Goal: Task Accomplishment & Management: Manage account settings

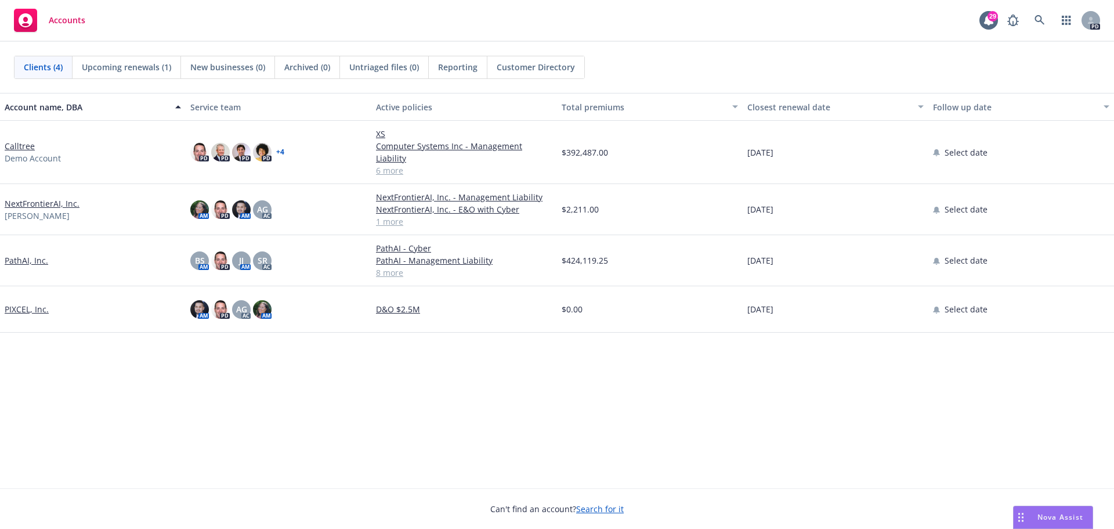
click at [18, 142] on link "Calltree" at bounding box center [20, 146] width 30 height 12
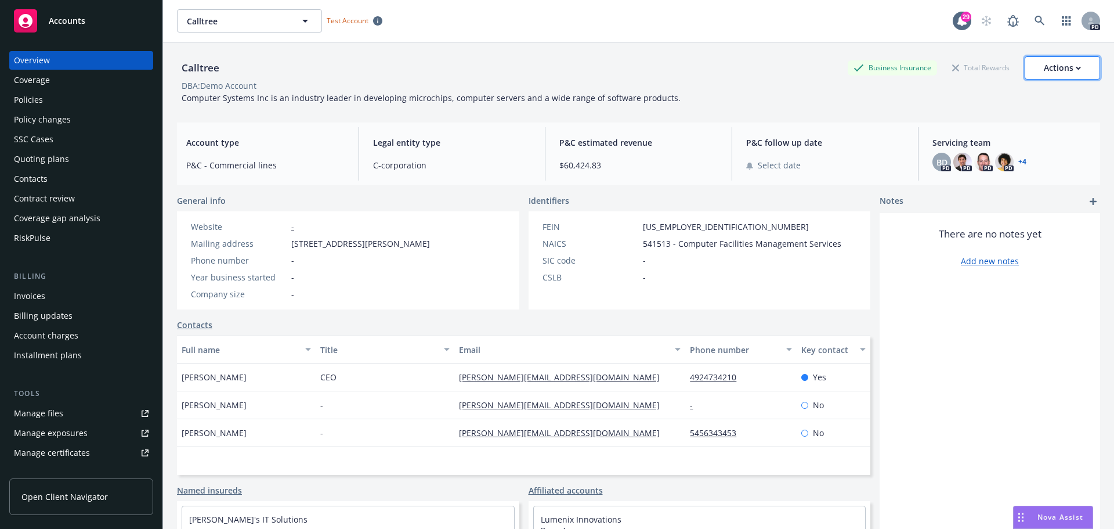
click at [1072, 74] on button "Actions" at bounding box center [1062, 67] width 75 height 23
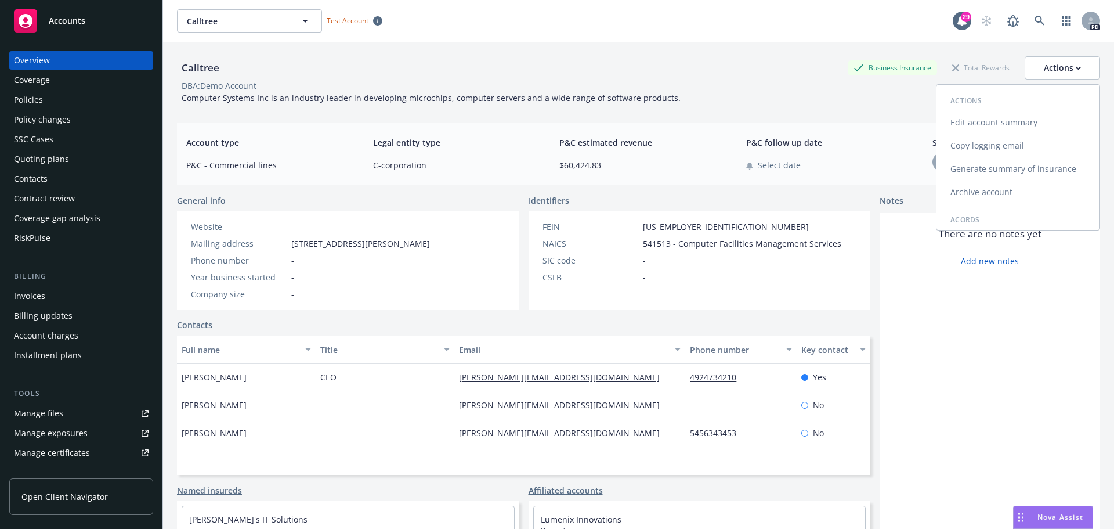
click at [987, 122] on link "Edit account summary" at bounding box center [1017, 122] width 163 height 23
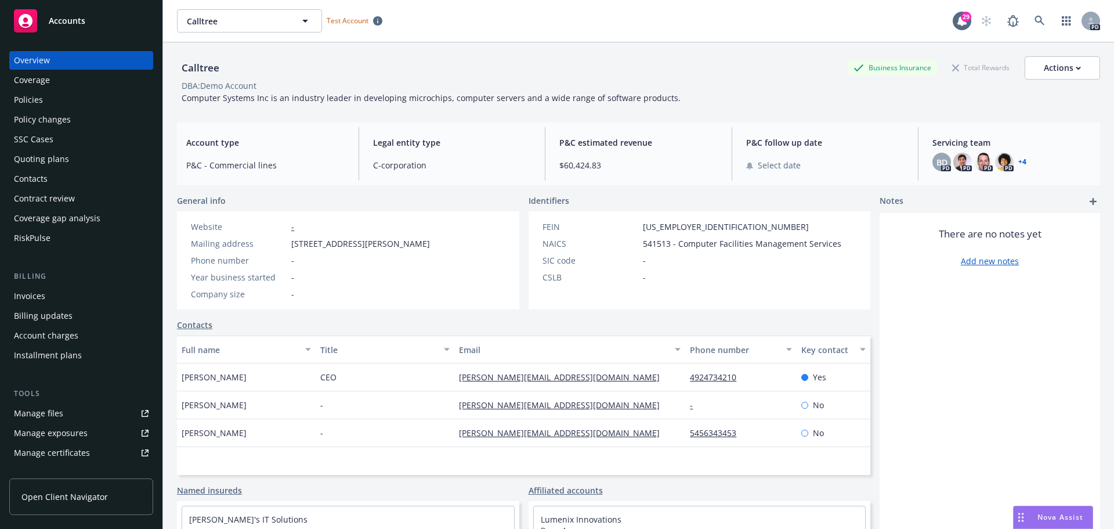
select select "US"
select select "C-corporation"
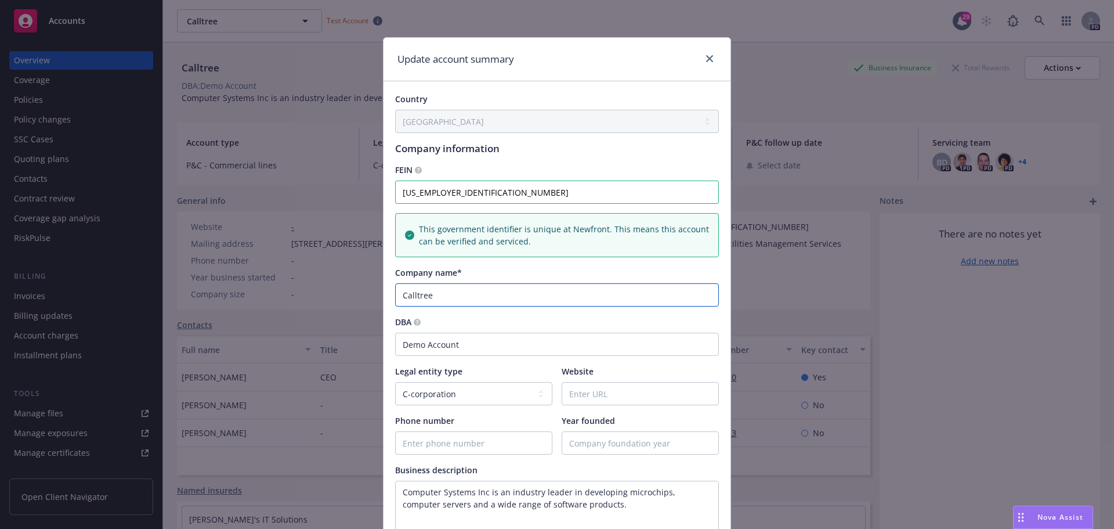
click at [452, 299] on input "Calltree" at bounding box center [557, 294] width 324 height 23
drag, startPoint x: 455, startPoint y: 295, endPoint x: 343, endPoint y: 278, distance: 112.7
click at [343, 278] on div "Update account summary Country [GEOGRAPHIC_DATA] [GEOGRAPHIC_DATA] [GEOGRAPHIC_…" at bounding box center [557, 264] width 1114 height 529
type input "Domotz, Inc."
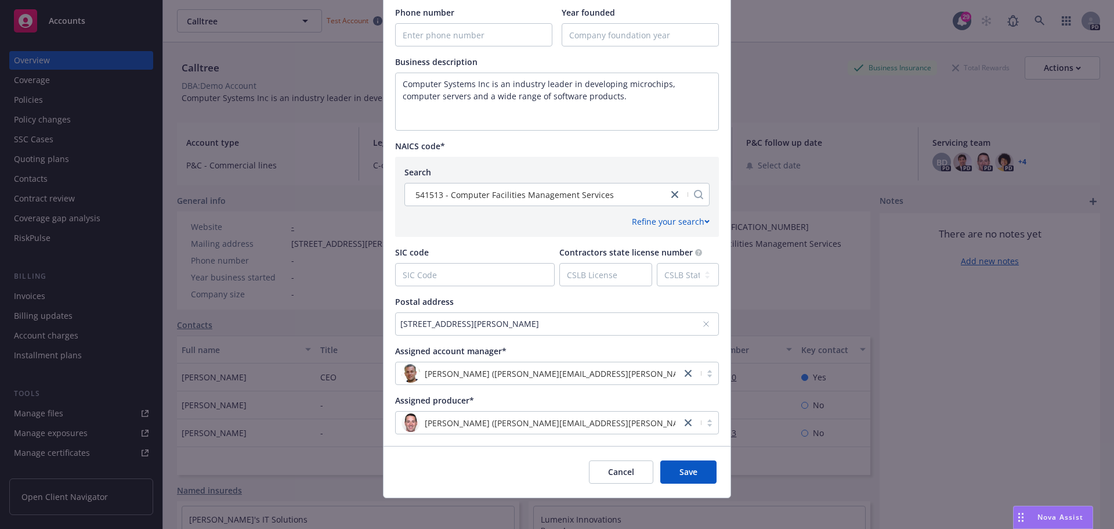
scroll to position [414, 0]
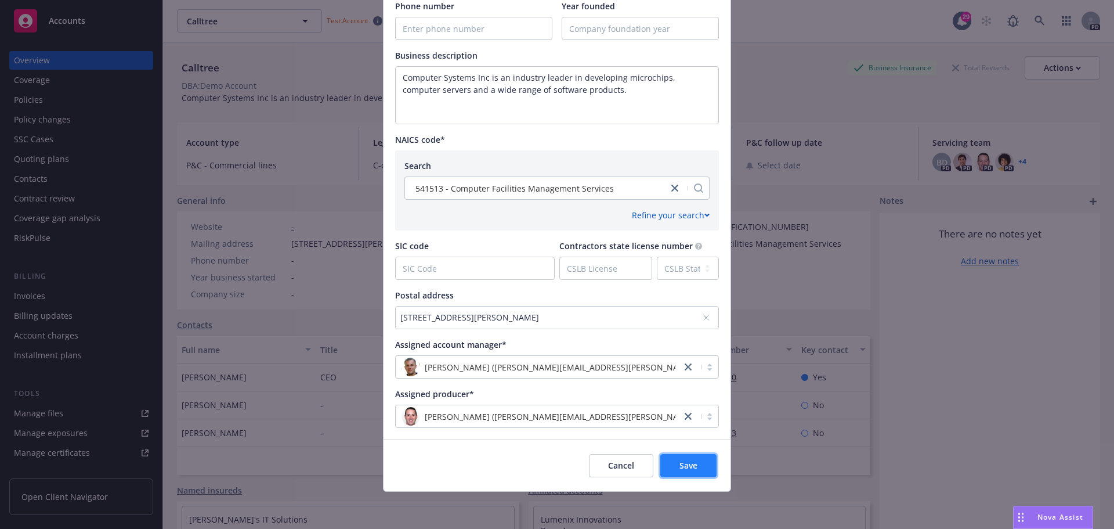
click at [669, 462] on button "Save" at bounding box center [688, 465] width 56 height 23
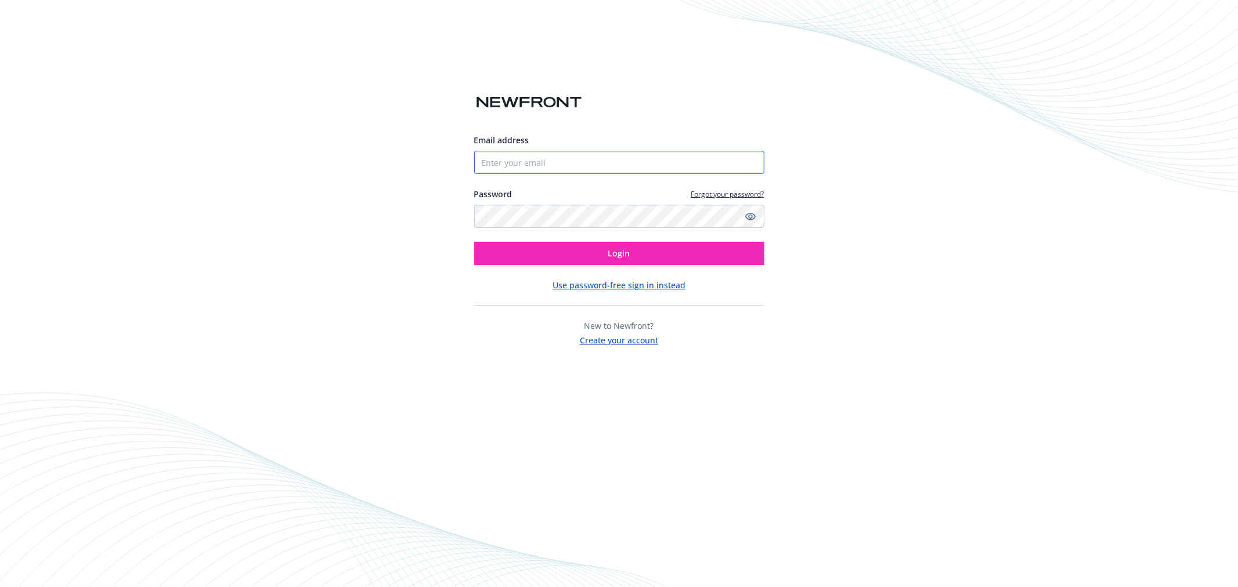
click at [534, 160] on input "Email address" at bounding box center [619, 162] width 290 height 23
click at [518, 161] on input "Email address" at bounding box center [619, 162] width 290 height 23
paste input "biproducer.demo@newfront.com"
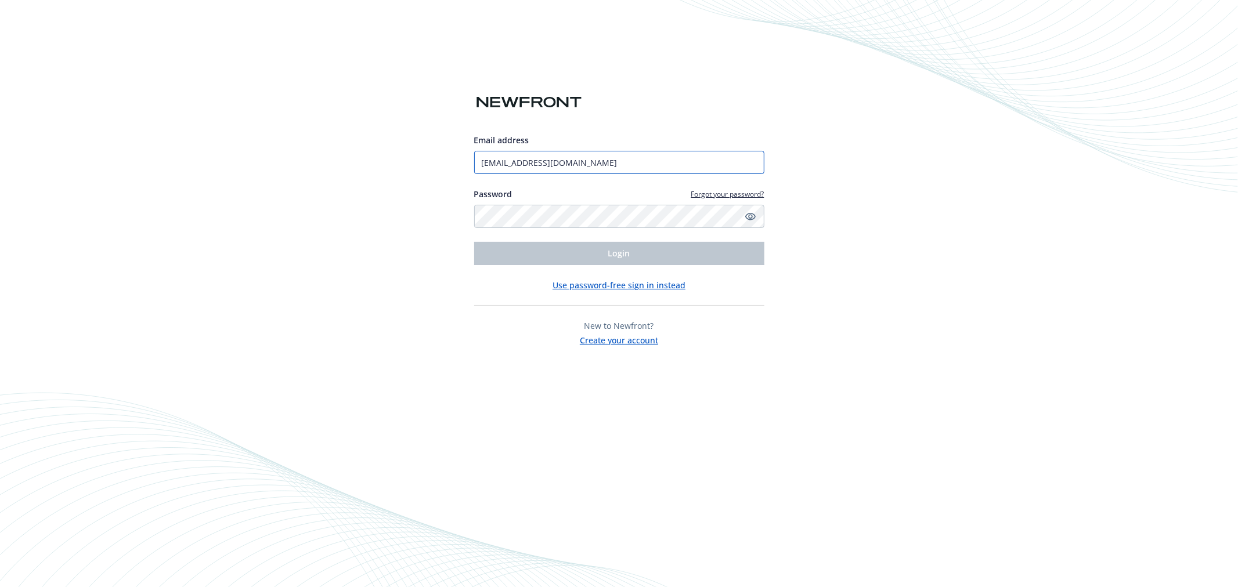
type input "biproducer.demo@newfront.com"
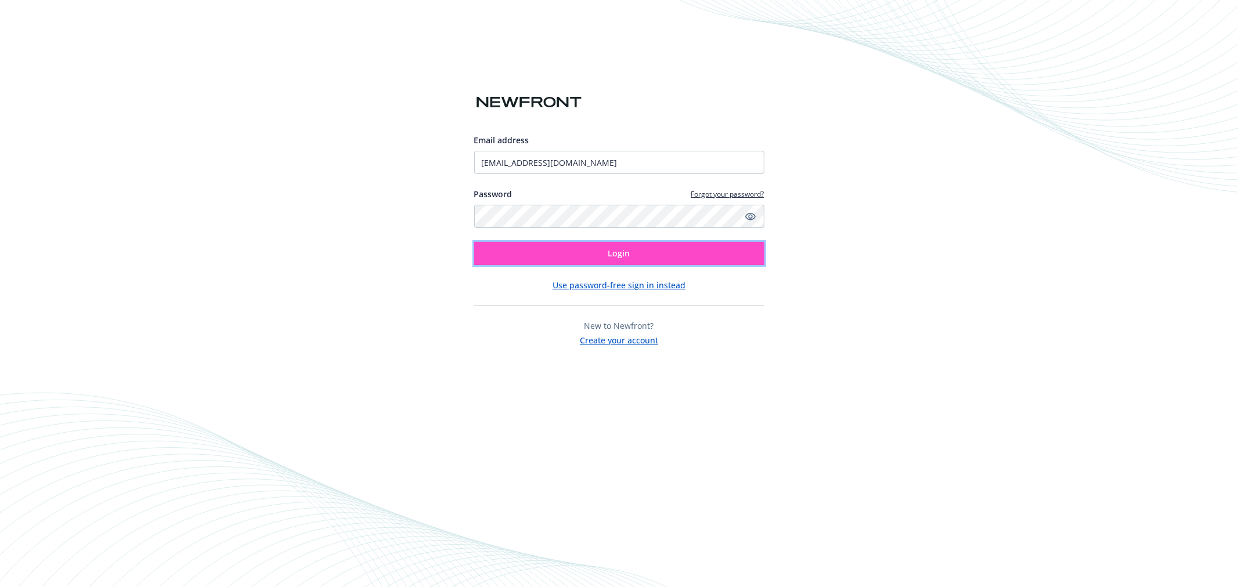
click at [628, 257] on span "Login" at bounding box center [619, 253] width 22 height 11
